Goal: Information Seeking & Learning: Learn about a topic

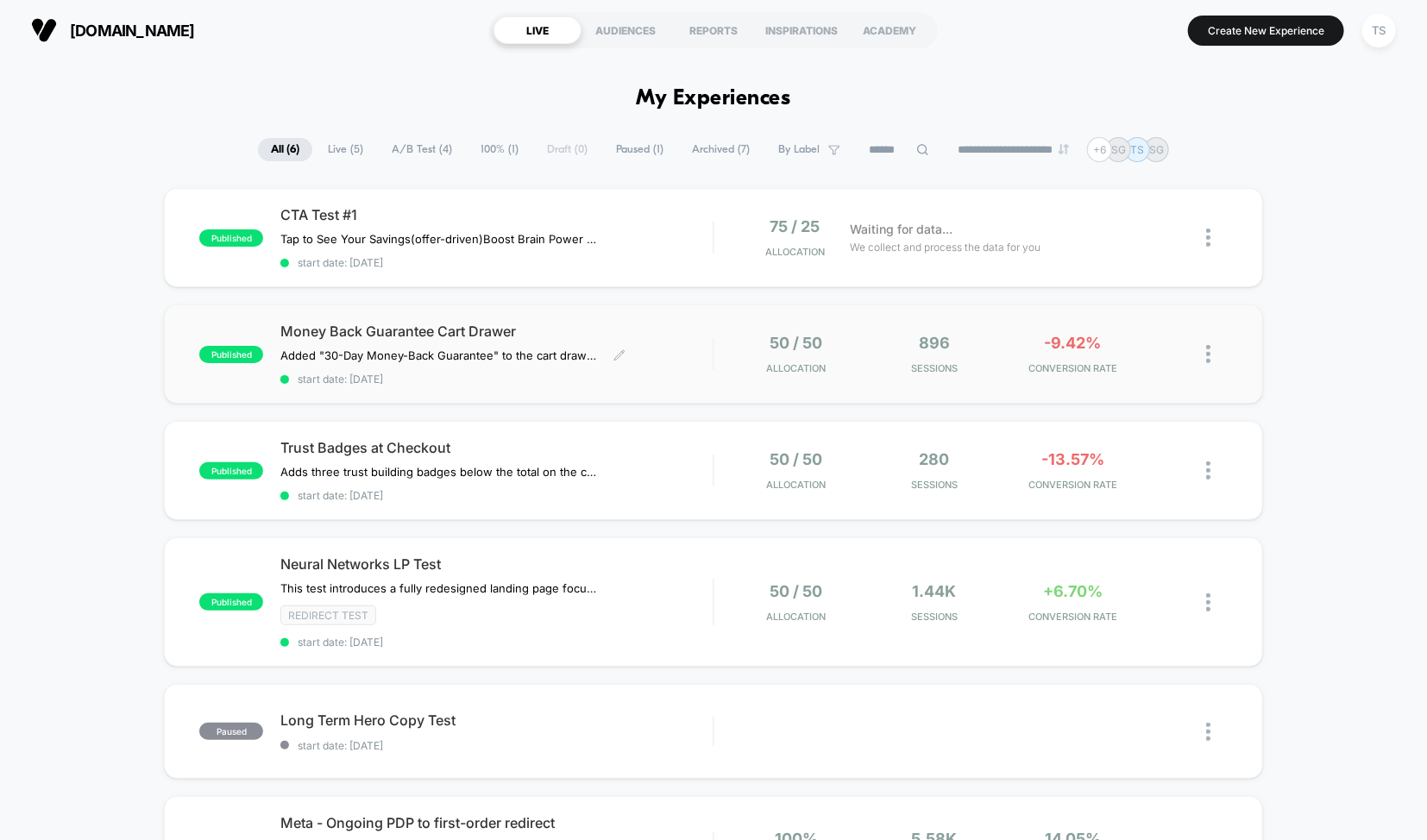
click at [406, 327] on span "Money Back Guarantee Cart Drawer" at bounding box center [496, 331] width 432 height 17
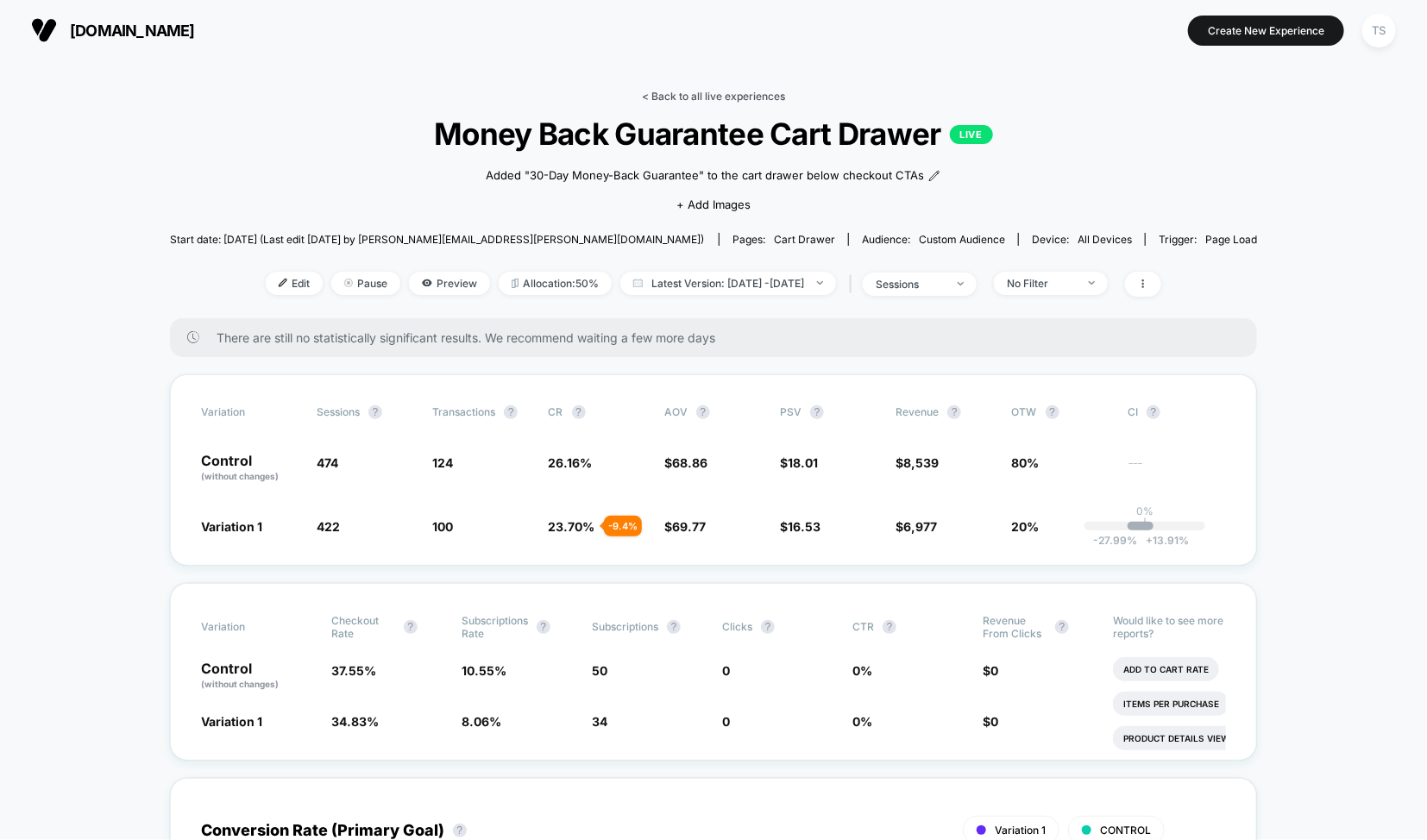
click at [698, 100] on link "< Back to all live experiences" at bounding box center [713, 96] width 143 height 13
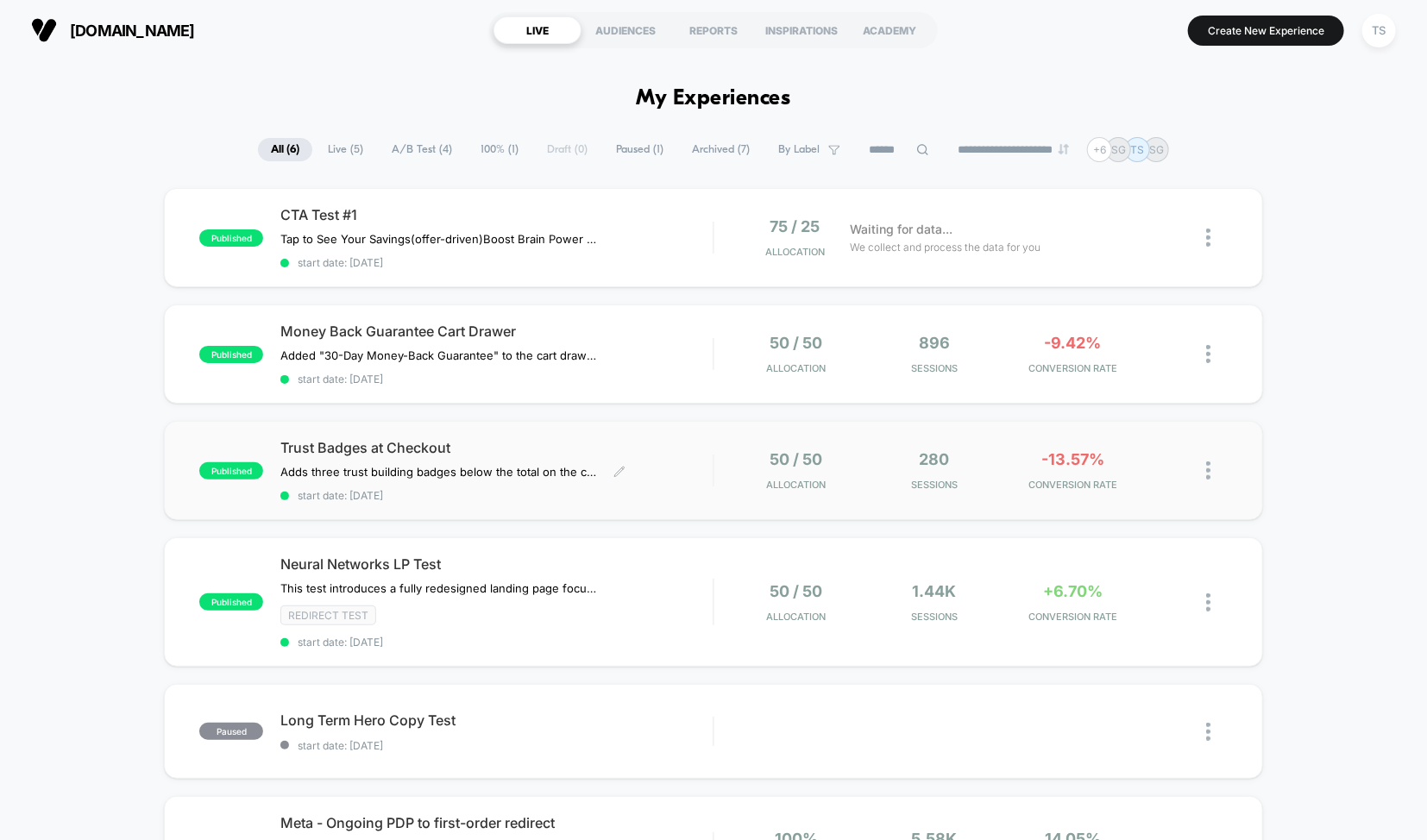
click at [466, 452] on span "Trust Badges at Checkout" at bounding box center [496, 447] width 432 height 17
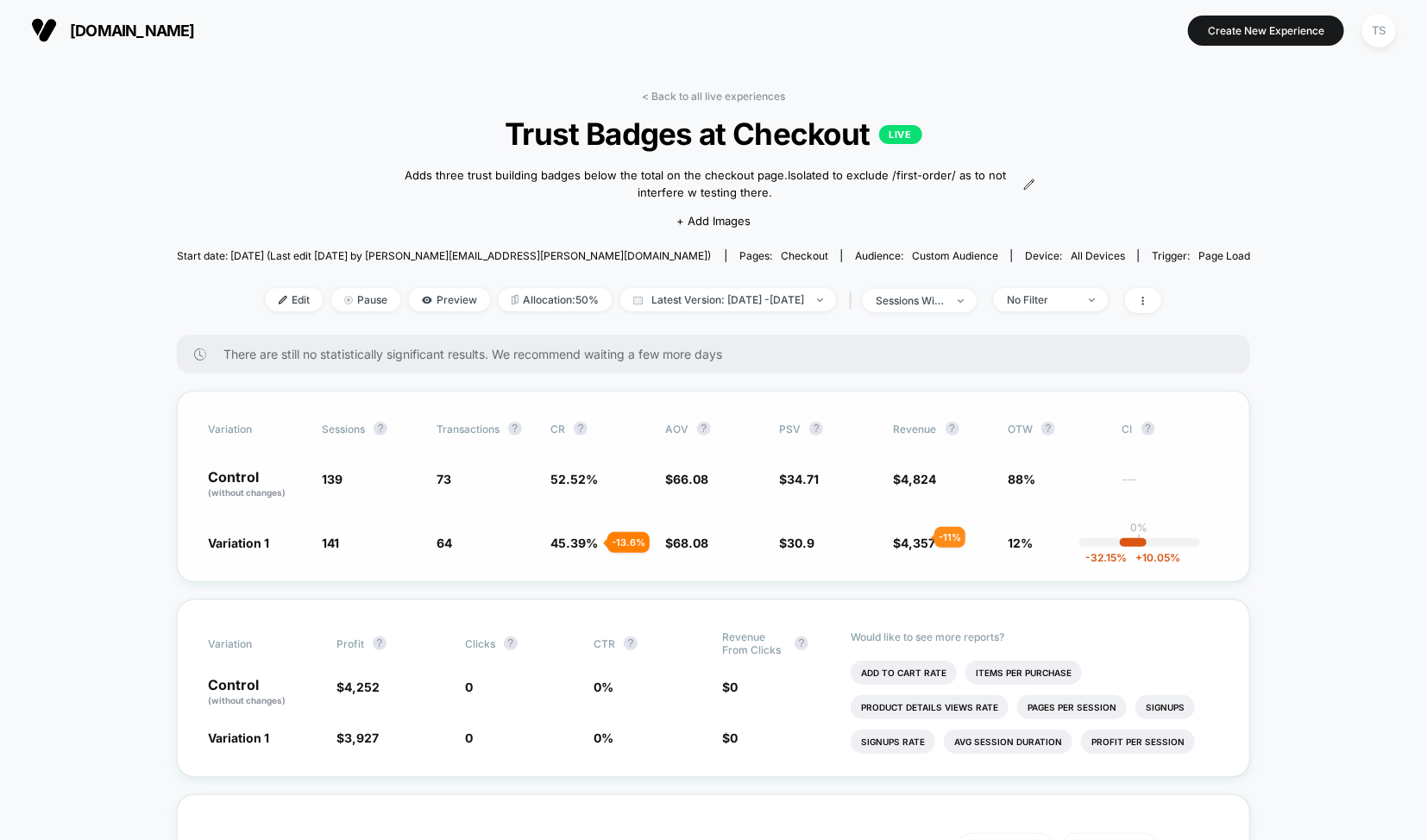
click at [914, 537] on span "4,357" at bounding box center [919, 543] width 34 height 15
click at [692, 104] on div "< Back to all live experiences Trust Badges at Checkout LIVE Adds three trust b…" at bounding box center [714, 212] width 1074 height 245
click at [569, 541] on span "45.39 %" at bounding box center [574, 543] width 47 height 15
click at [721, 96] on link "< Back to all live experiences" at bounding box center [713, 96] width 143 height 13
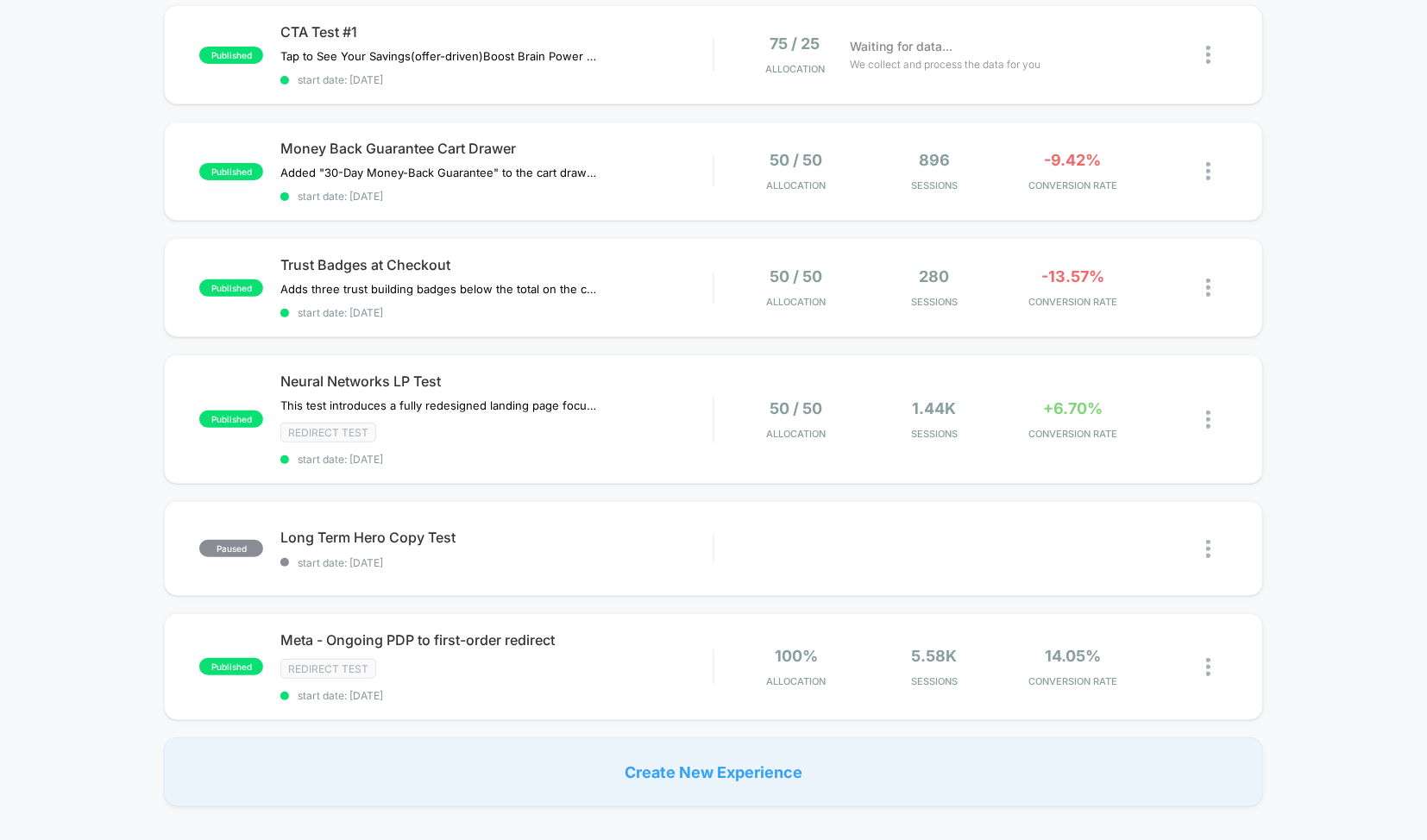
scroll to position [184, 0]
click at [517, 388] on div "Neural Networks LP Test This test introduces a fully redesigned landing page fo…" at bounding box center [496, 418] width 432 height 93
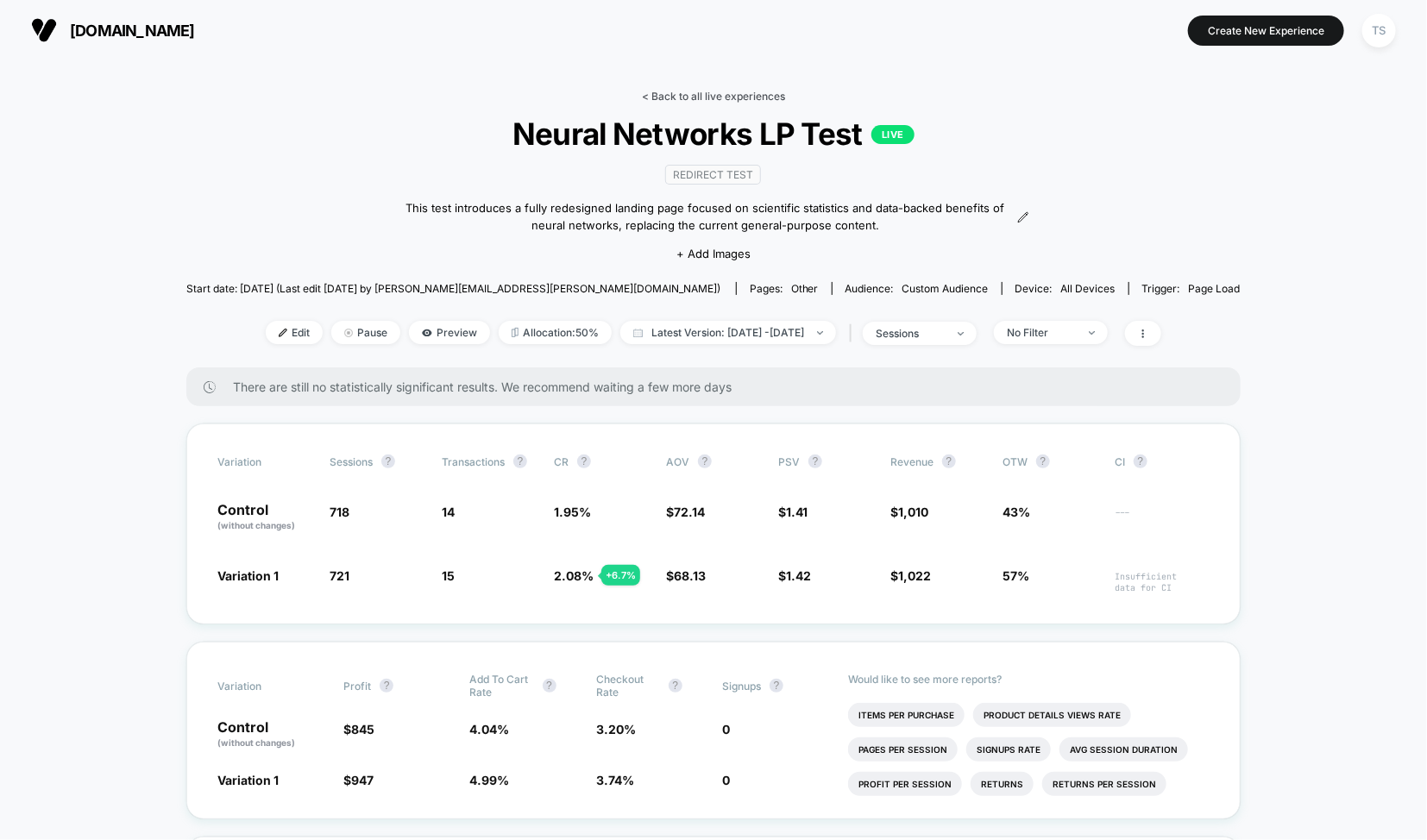
click at [690, 98] on link "< Back to all live experiences" at bounding box center [713, 96] width 143 height 13
